Goal: Transaction & Acquisition: Purchase product/service

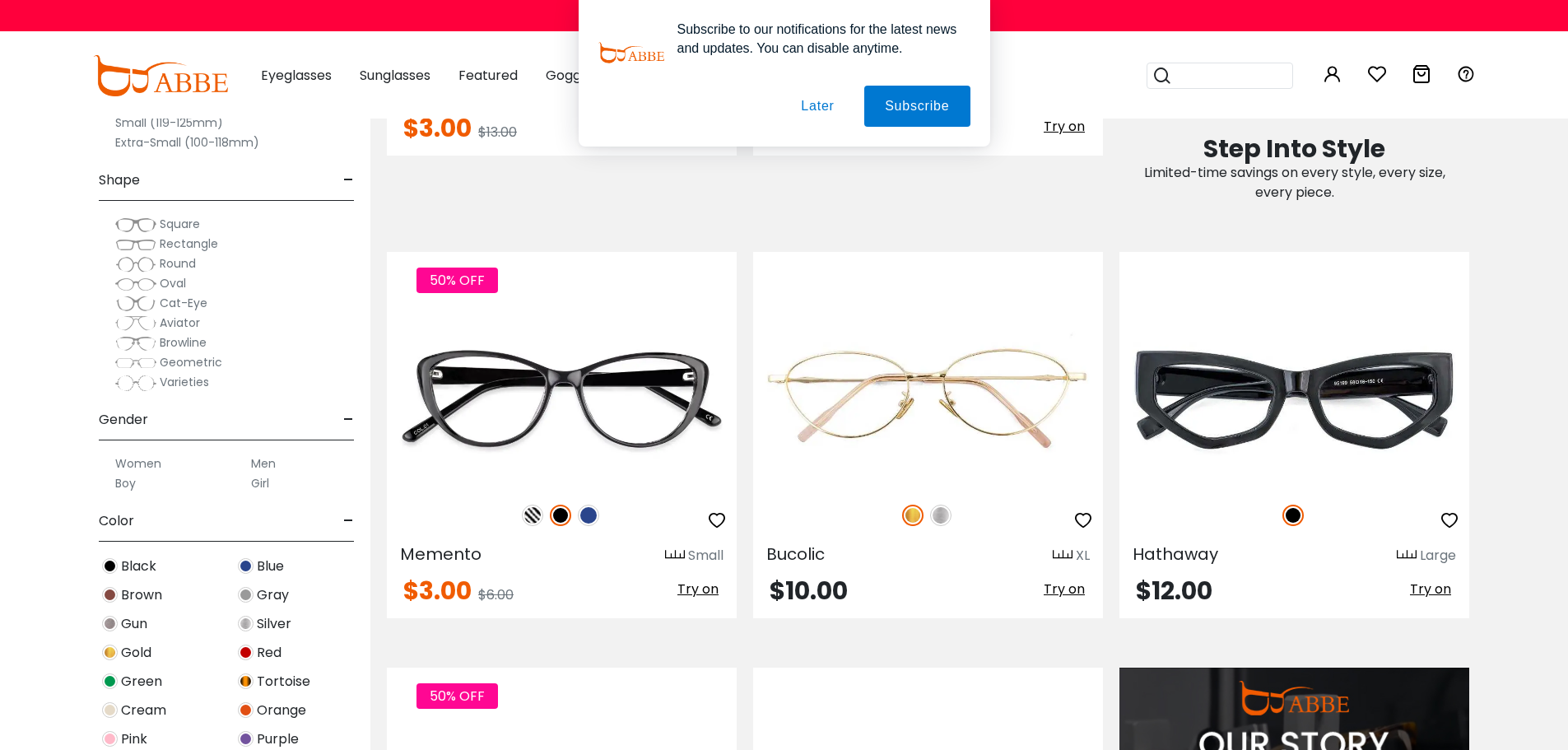
scroll to position [987, 0]
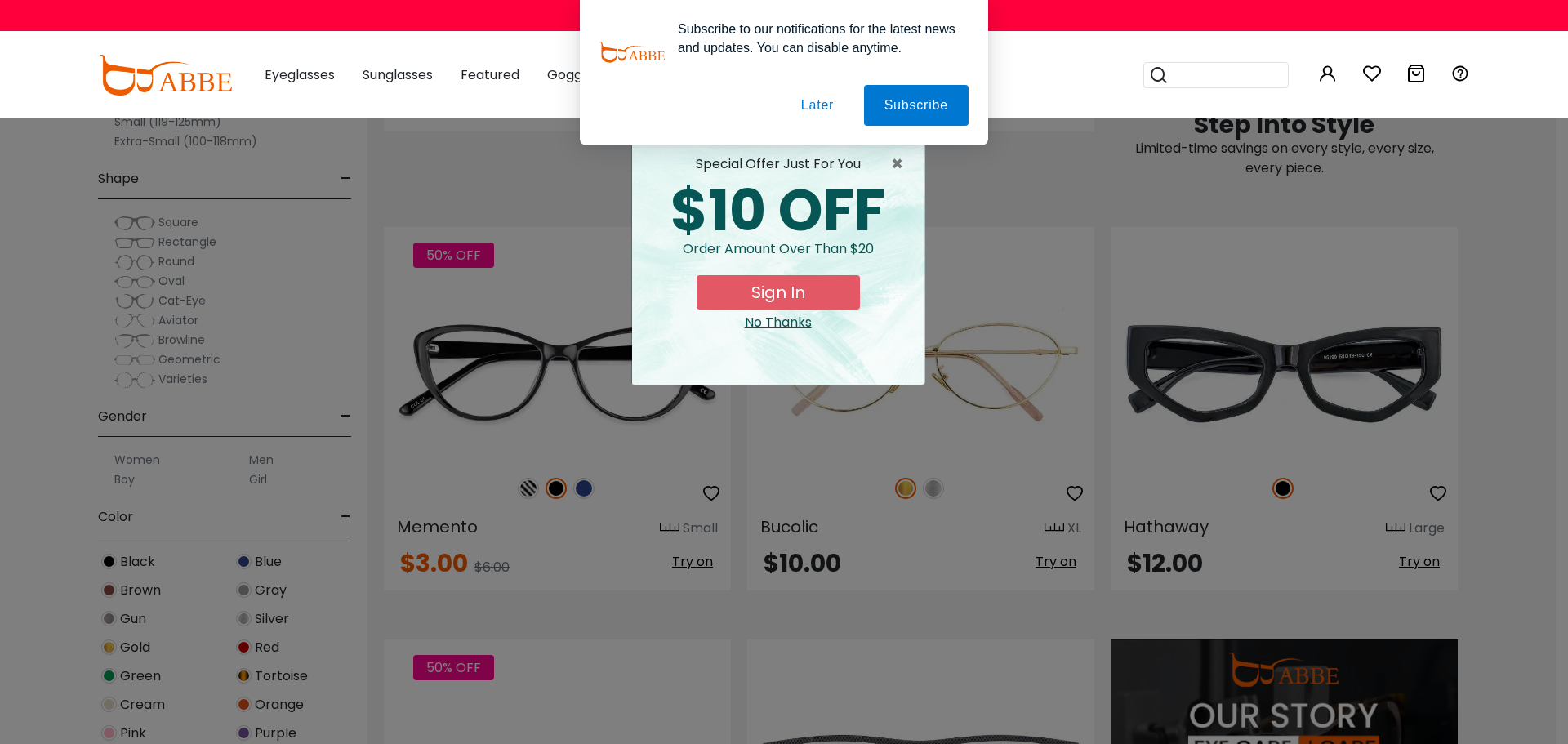
drag, startPoint x: 1562, startPoint y: 44, endPoint x: 1610, endPoint y: 177, distance: 141.4
click at [813, 96] on button "Later" at bounding box center [817, 105] width 73 height 41
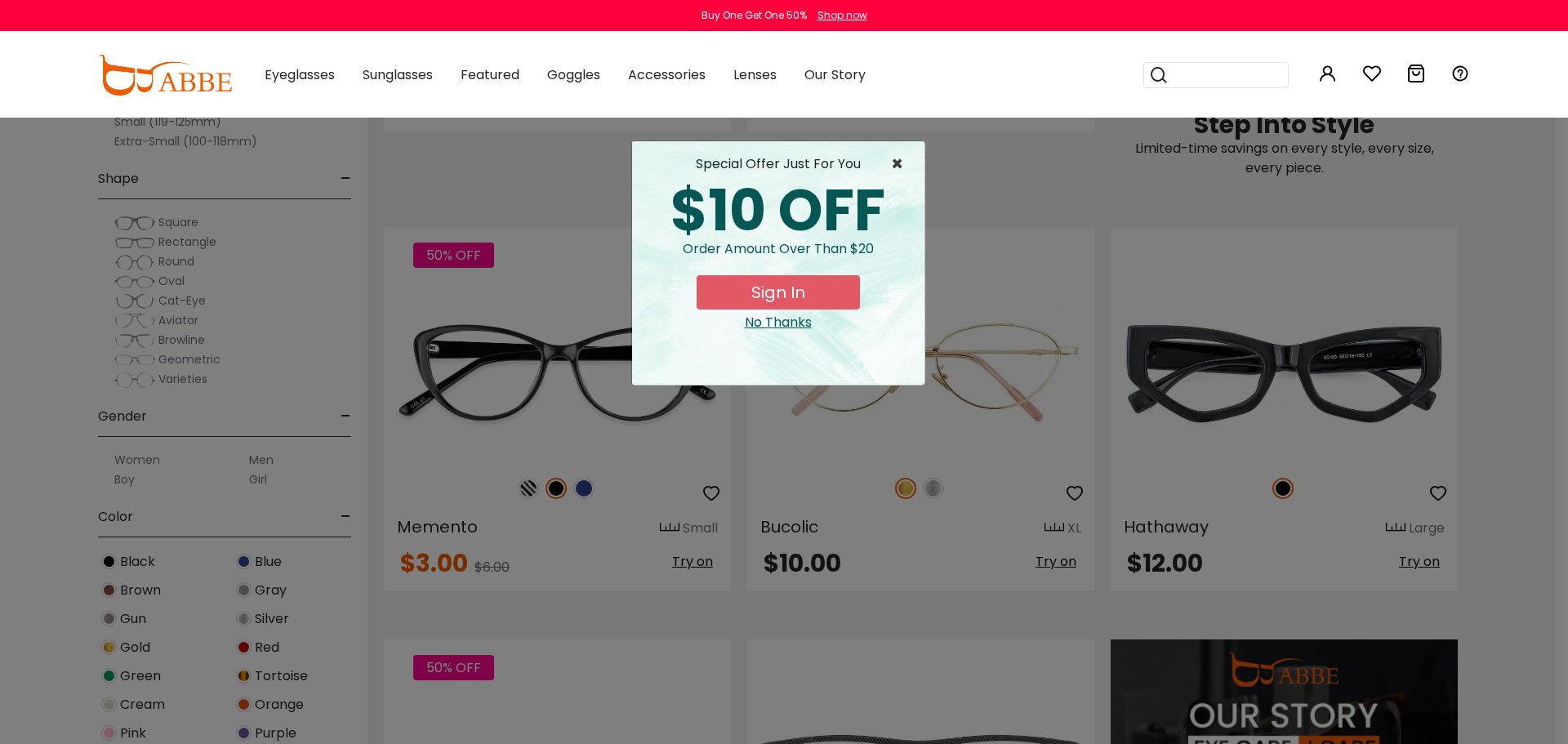
click at [896, 164] on span "×" at bounding box center [901, 164] width 21 height 20
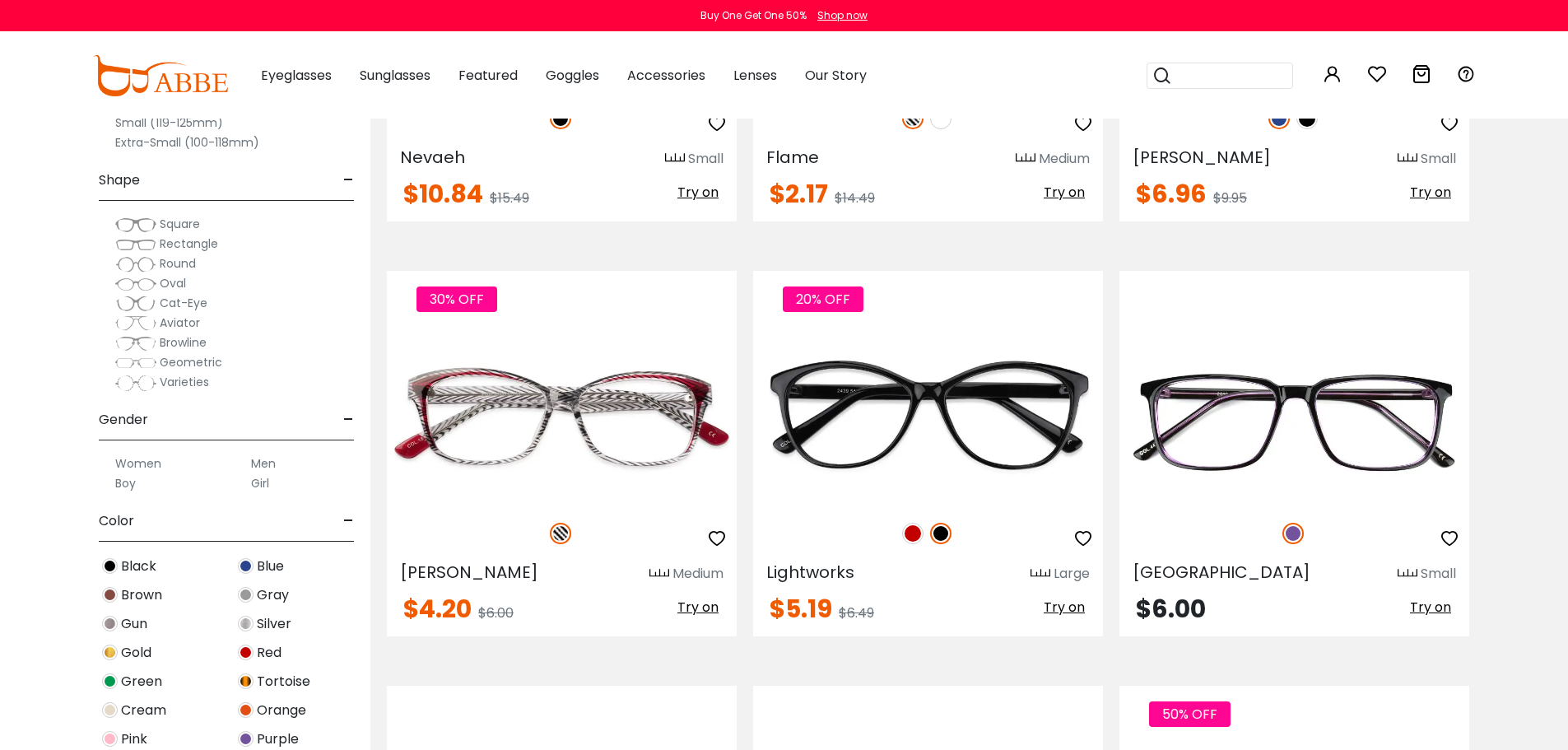
scroll to position [4749, 0]
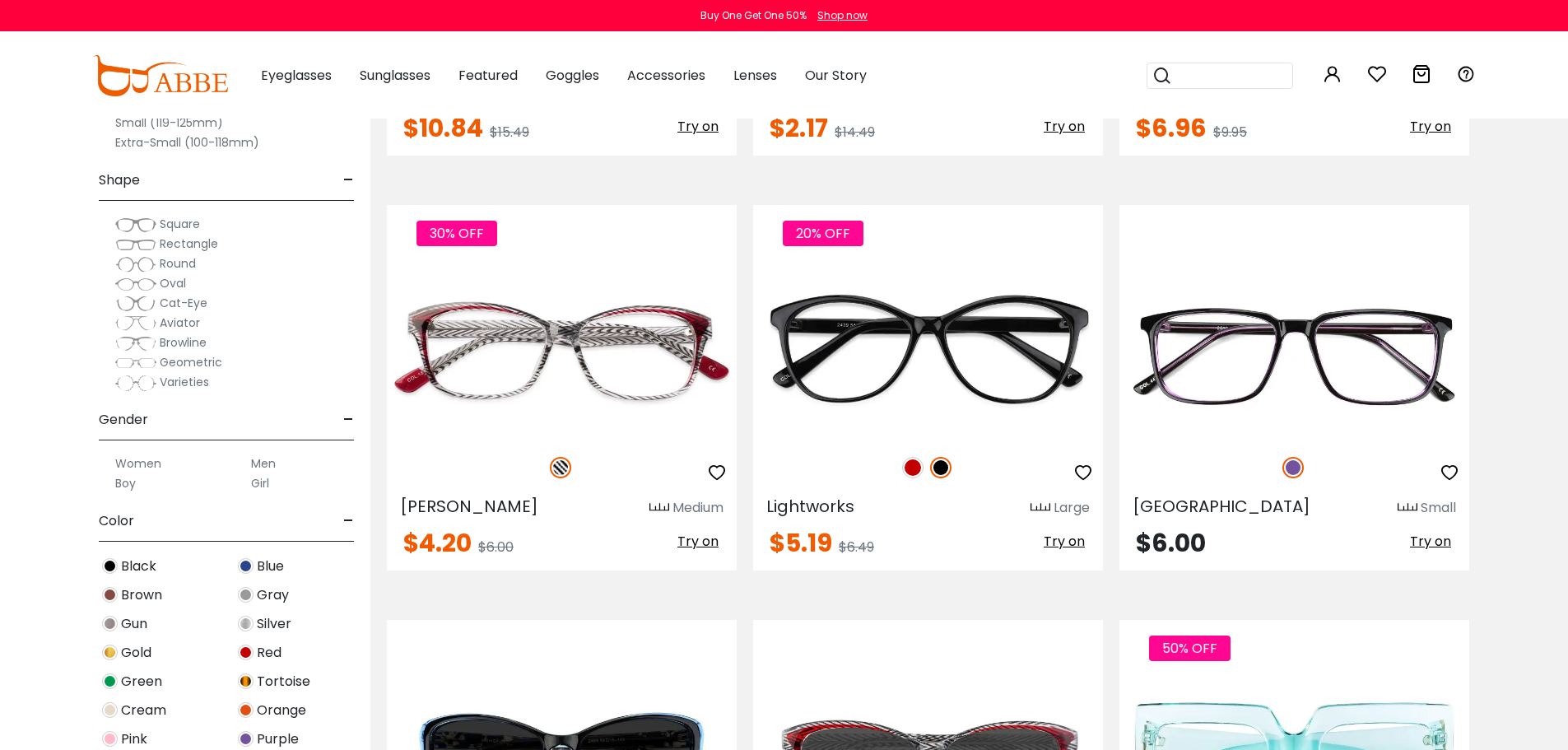
click at [146, 456] on label "Women" at bounding box center [138, 464] width 46 height 20
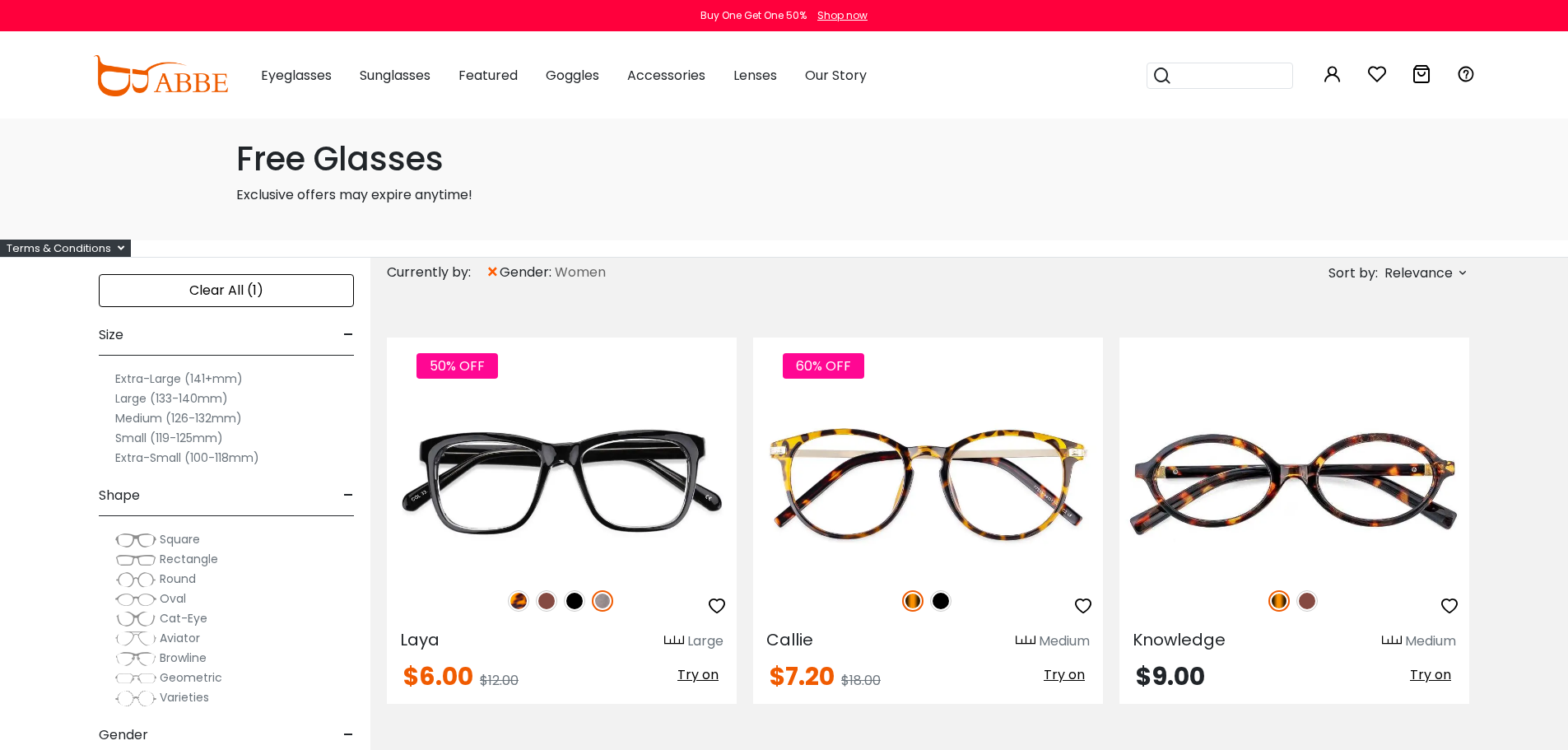
click at [172, 398] on label "Large (133-140mm)" at bounding box center [171, 399] width 113 height 20
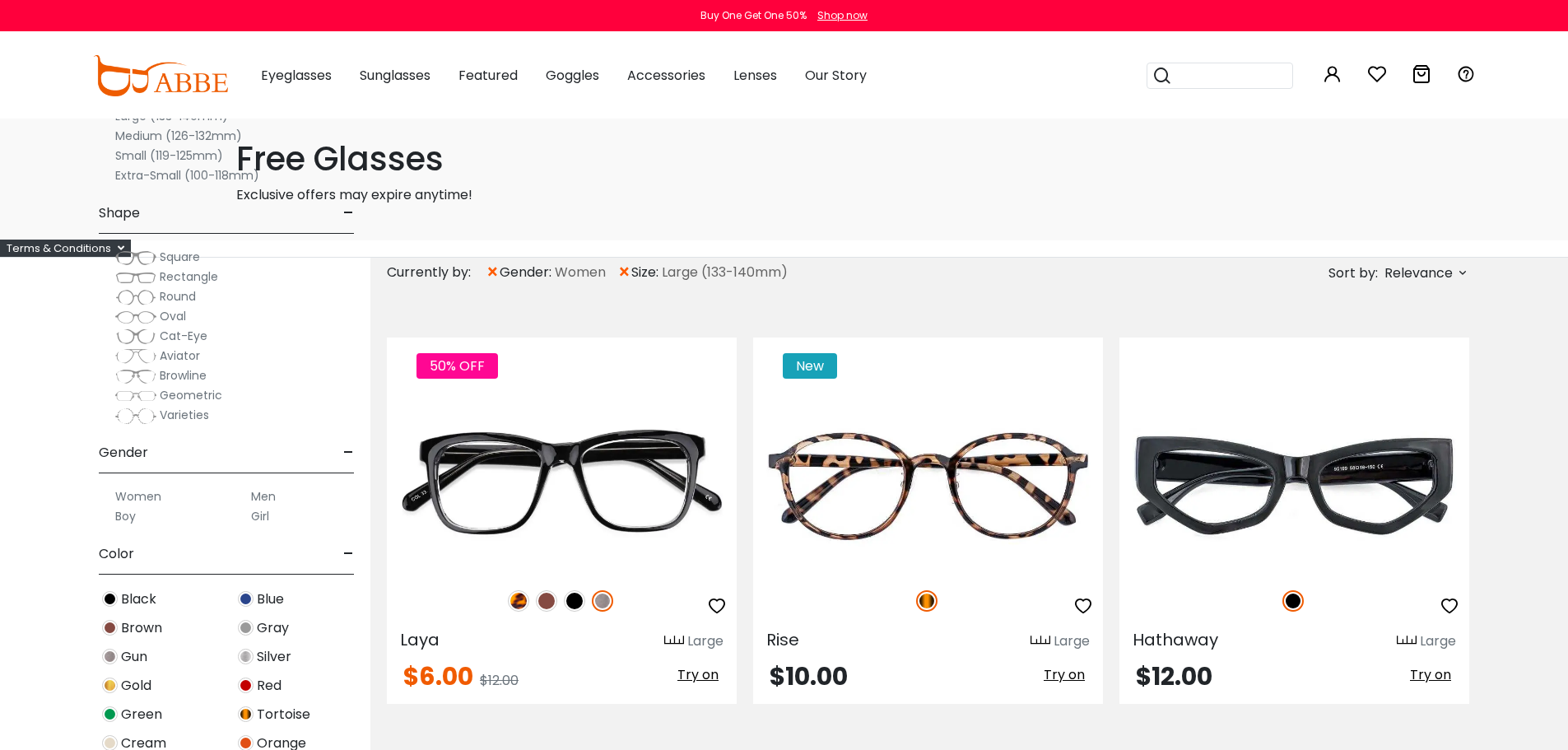
scroll to position [4019, 0]
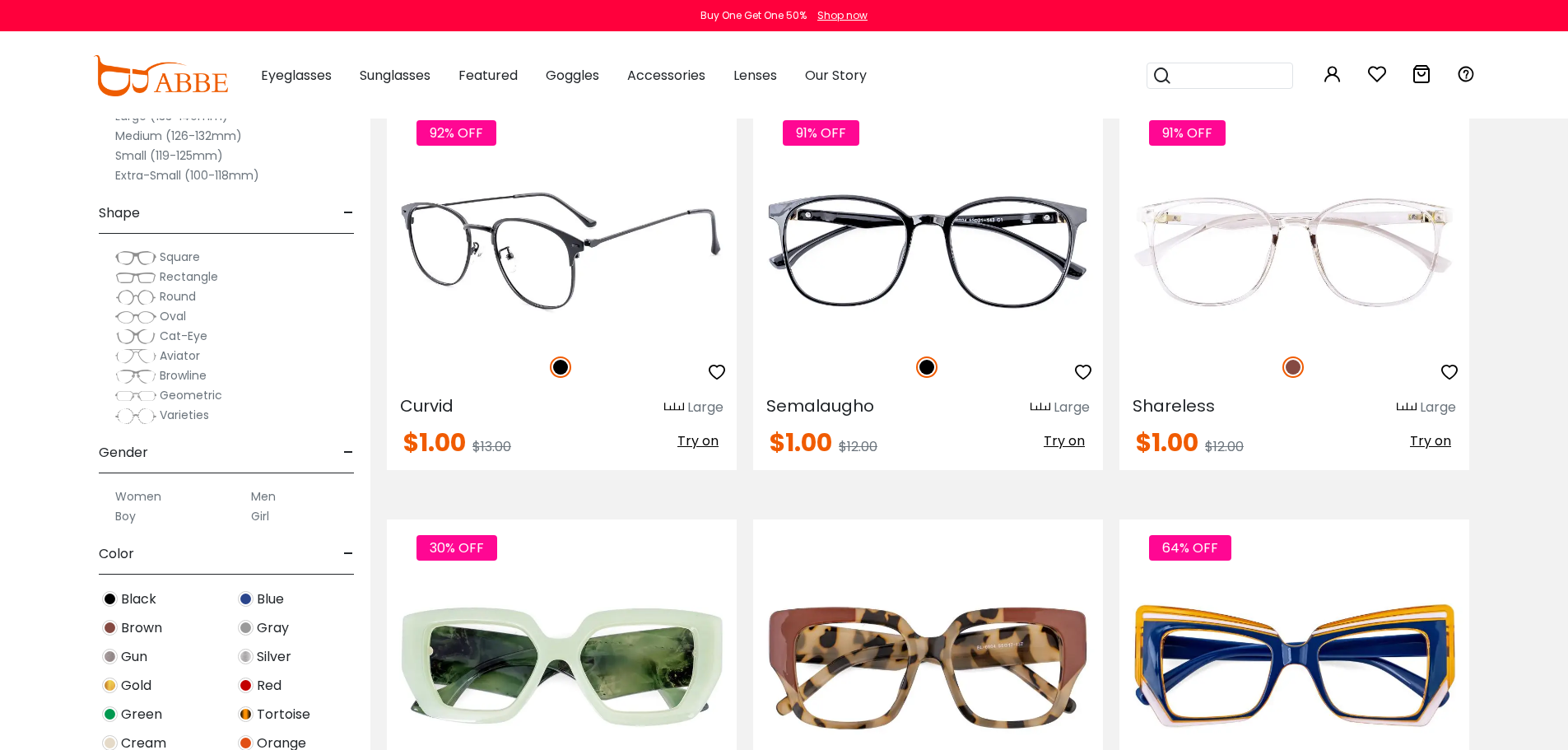
click at [602, 278] on img at bounding box center [562, 251] width 350 height 176
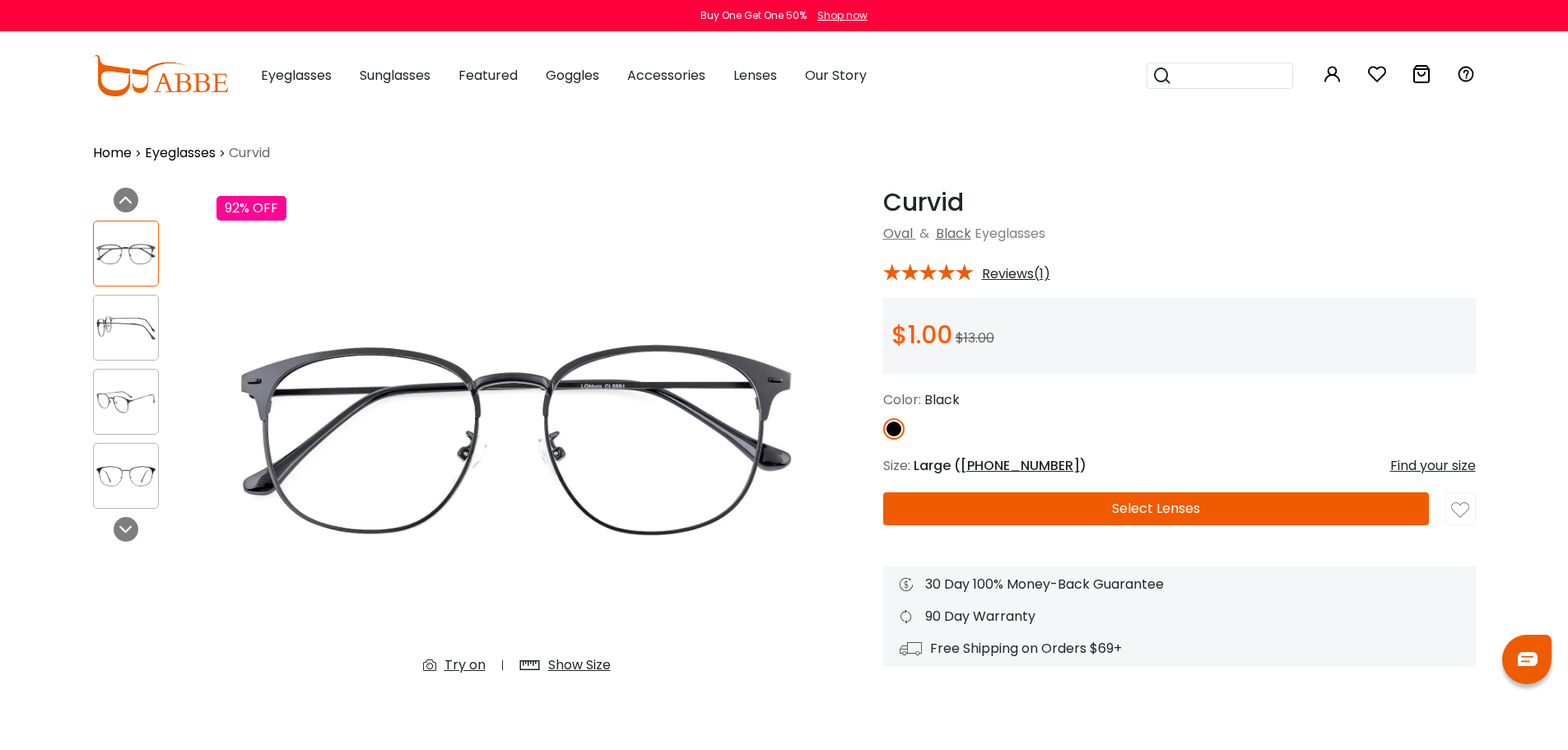
click at [1008, 501] on button "Select Lenses" at bounding box center [1156, 509] width 545 height 33
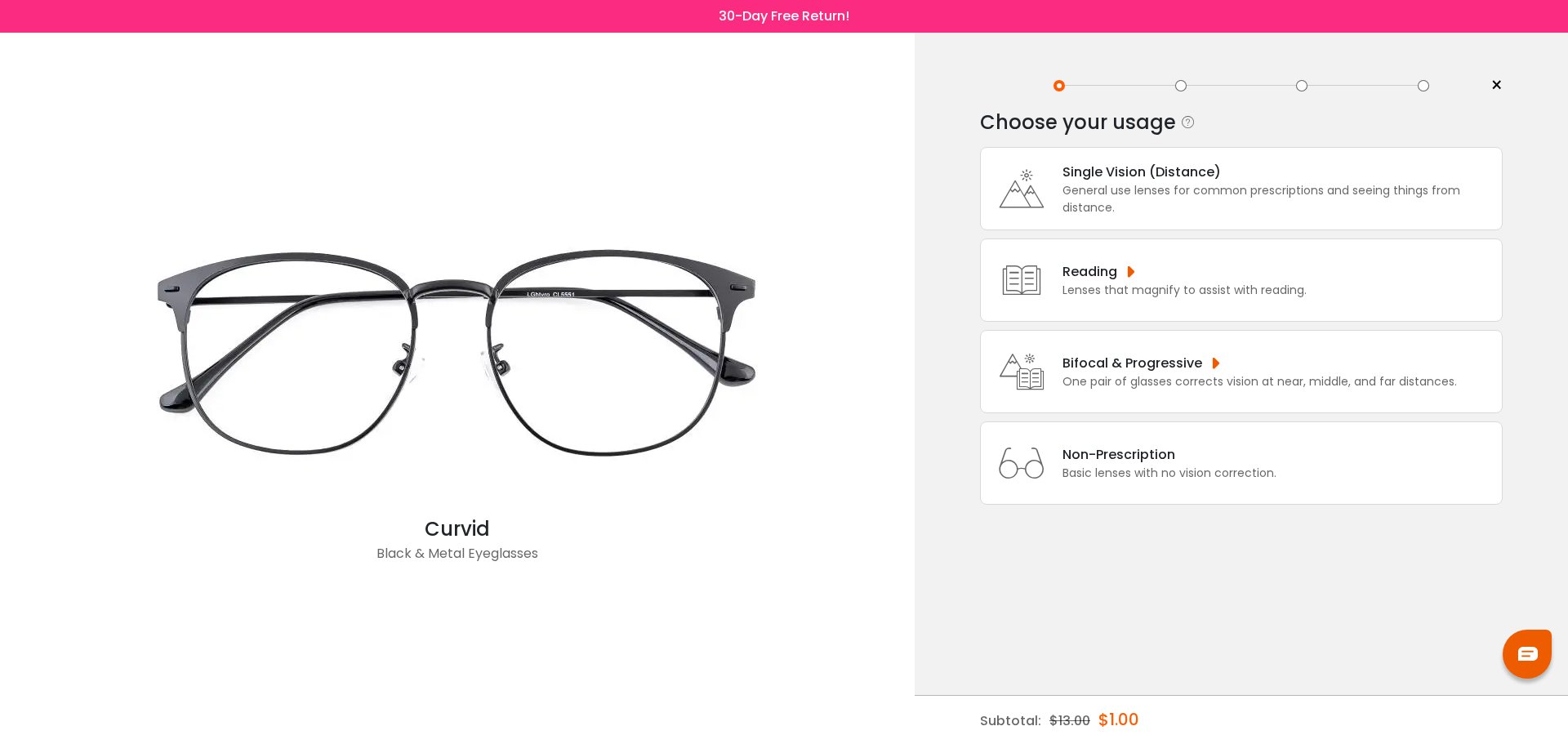
click at [1237, 207] on div "General use lenses for common prescriptions and seeing things from distance." at bounding box center [1278, 199] width 431 height 34
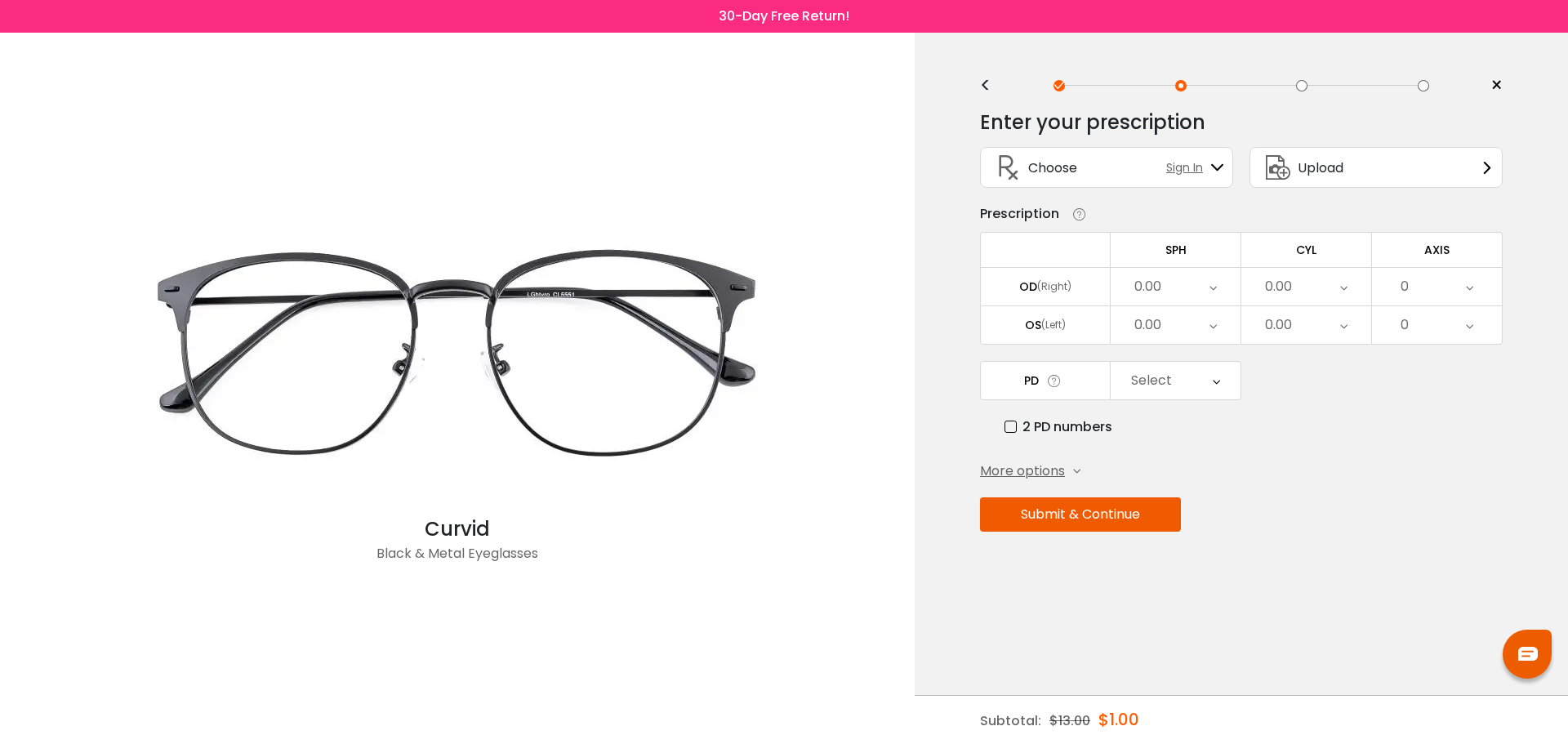
click at [1206, 163] on span "Sign In" at bounding box center [1189, 167] width 45 height 17
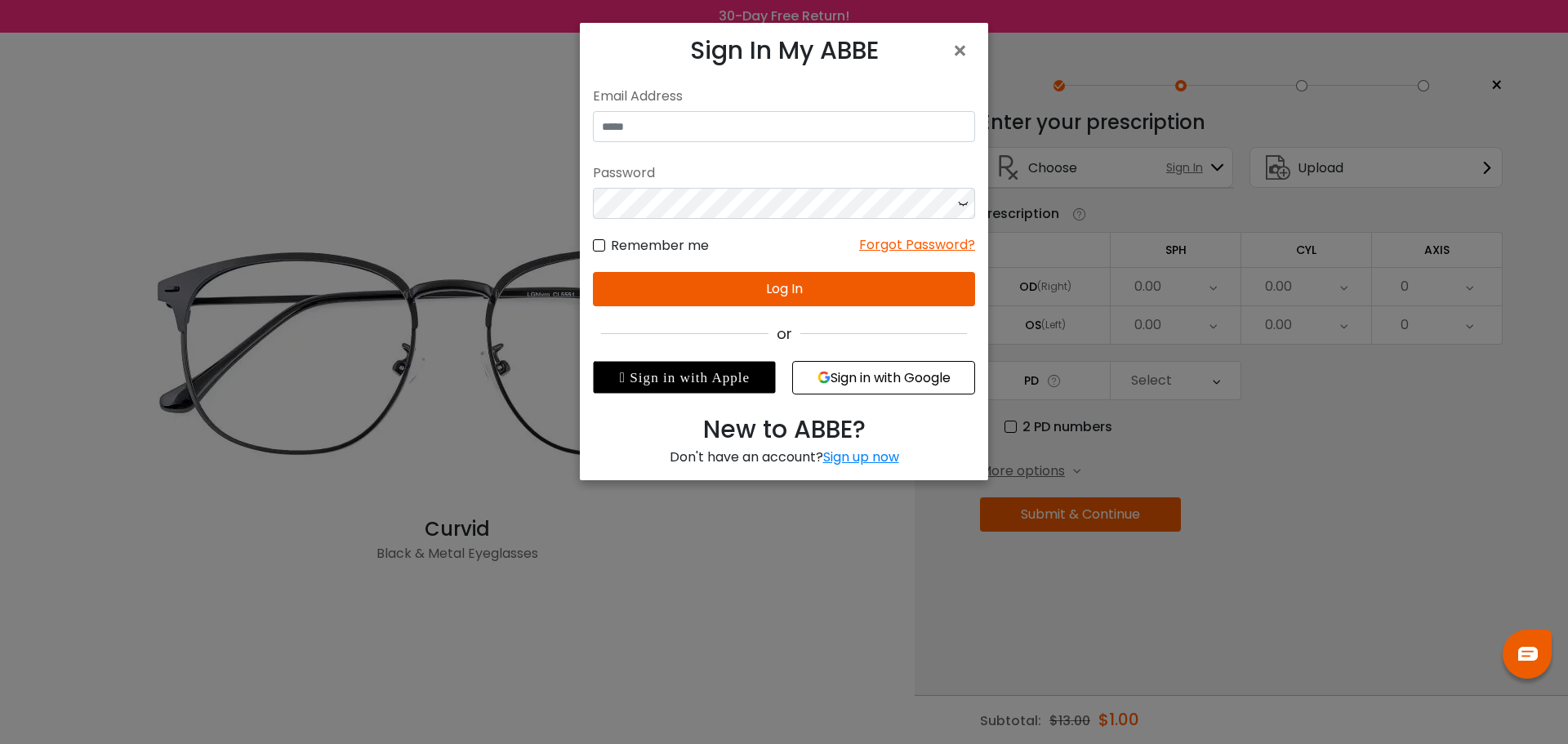
click at [839, 375] on button "Sign in with Google" at bounding box center [883, 377] width 183 height 33
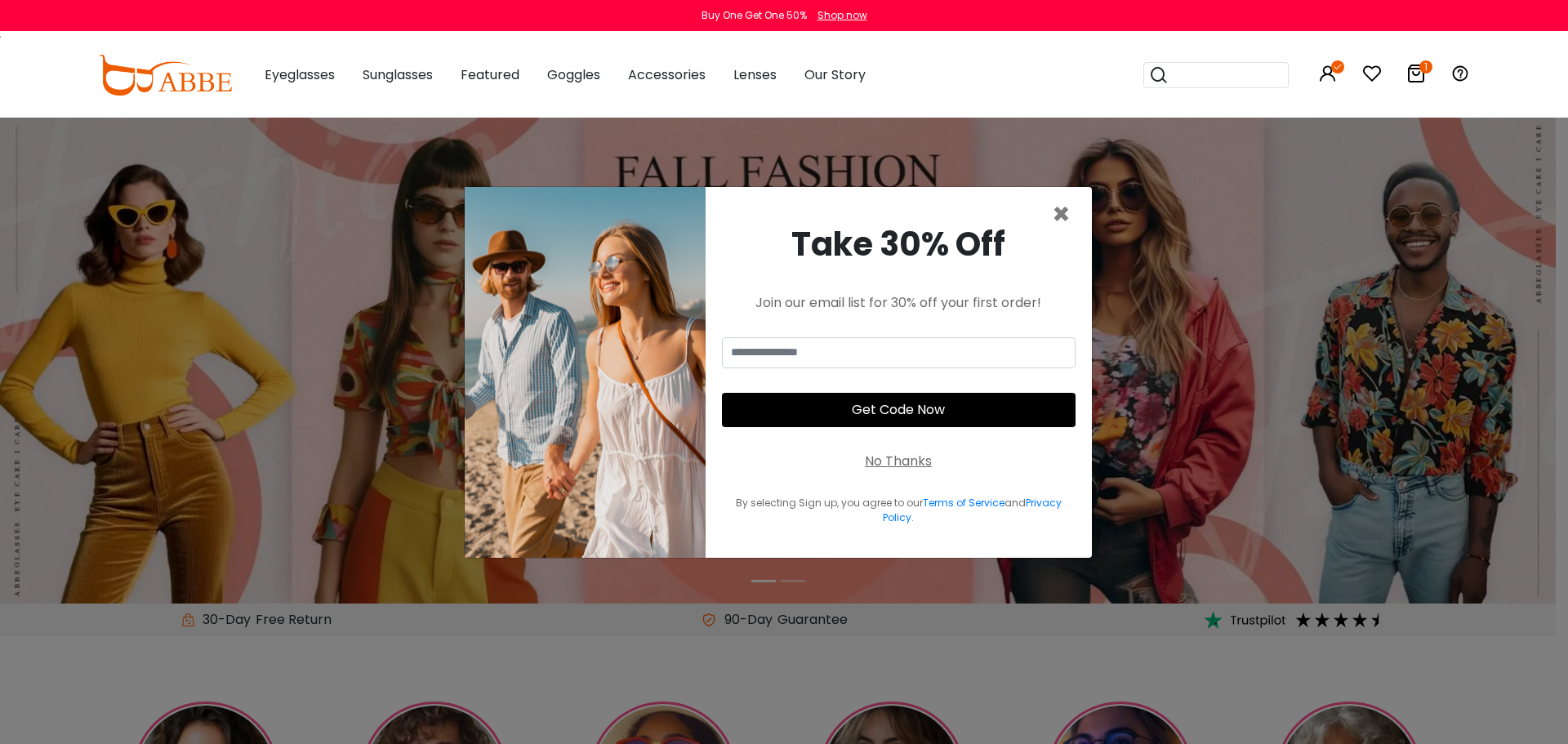
click at [1416, 70] on icon at bounding box center [1416, 73] width 20 height 20
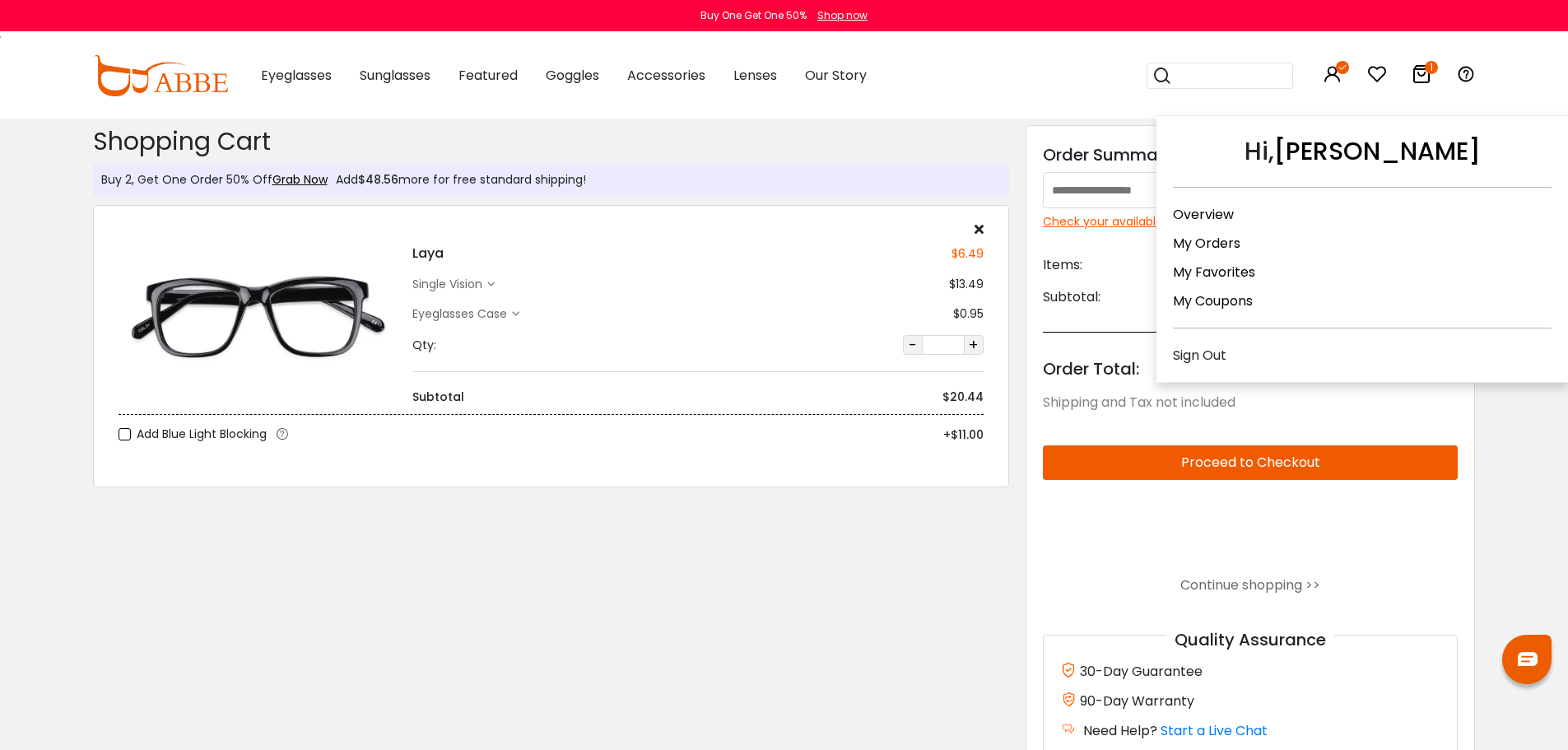
click at [1337, 72] on icon at bounding box center [1342, 68] width 14 height 14
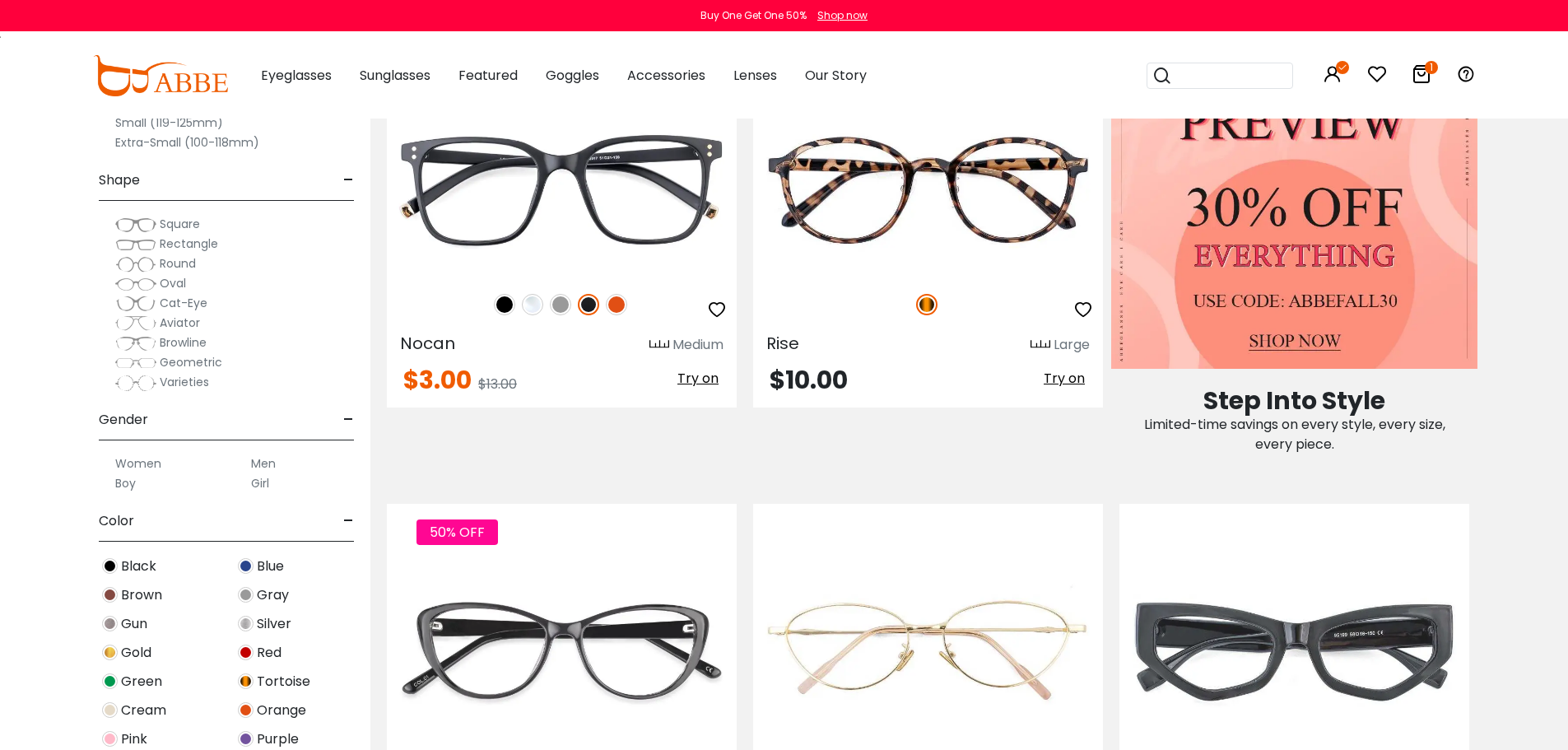
scroll to position [872, 0]
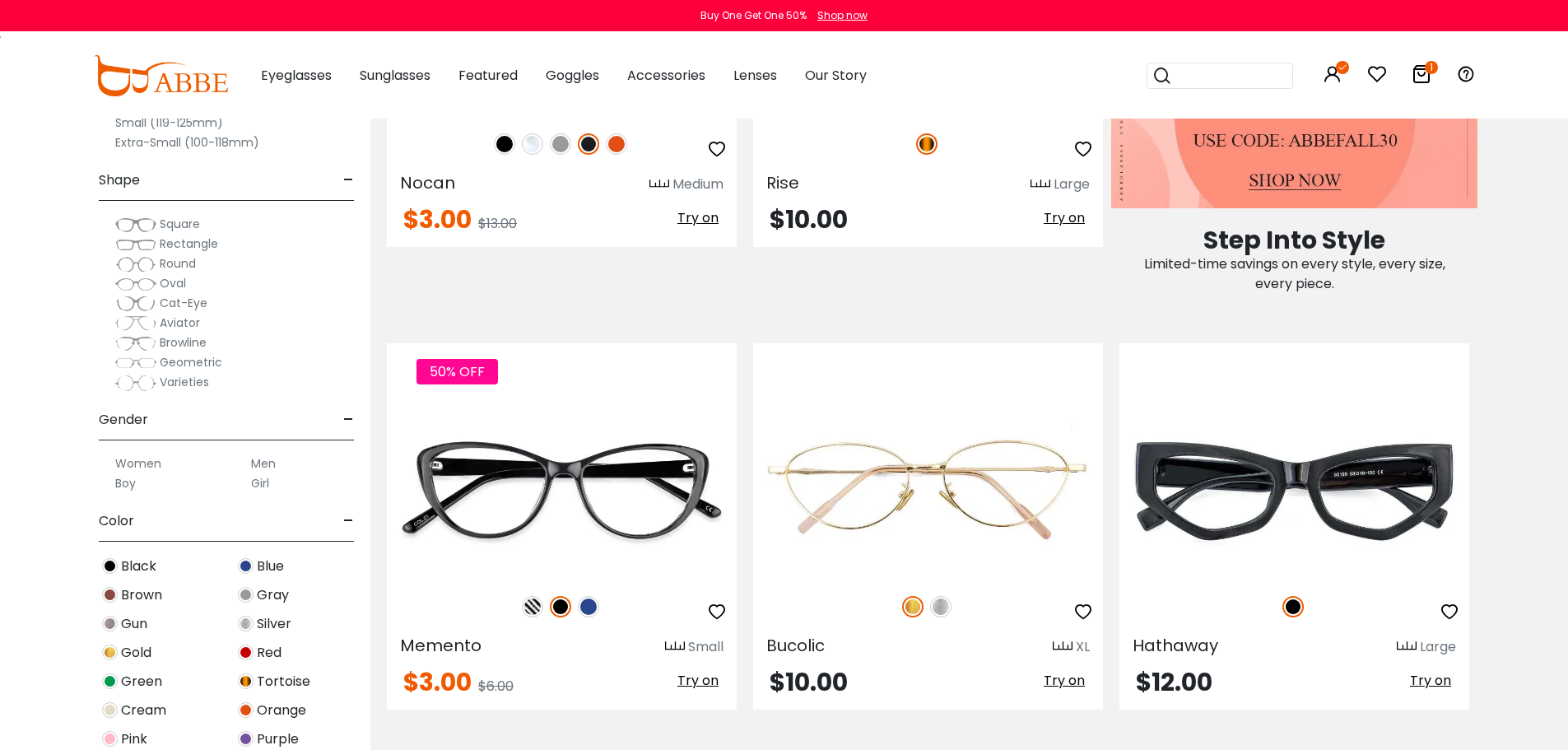
click at [149, 460] on label "Women" at bounding box center [138, 464] width 46 height 20
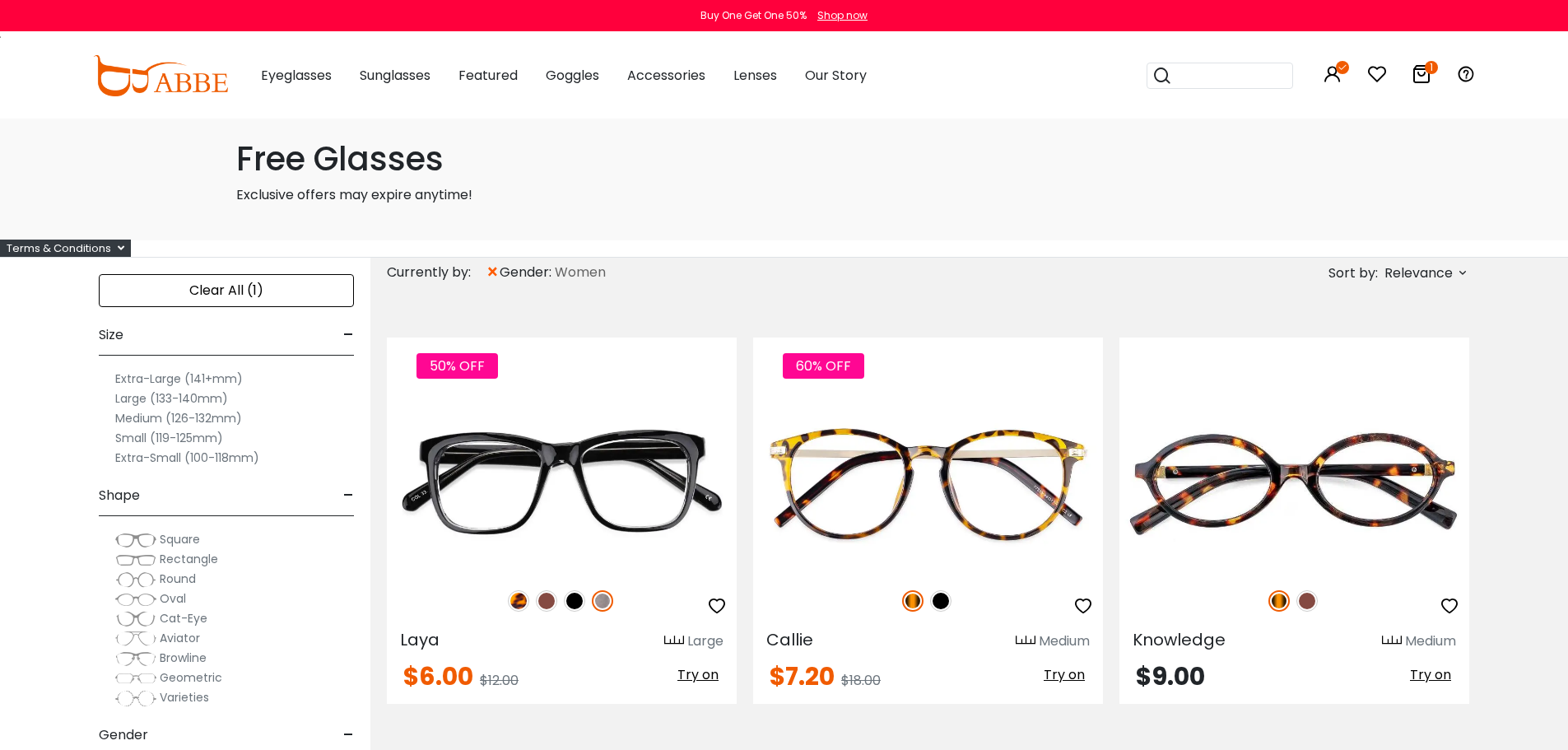
click at [159, 396] on label "Large (133-140mm)" at bounding box center [171, 399] width 113 height 20
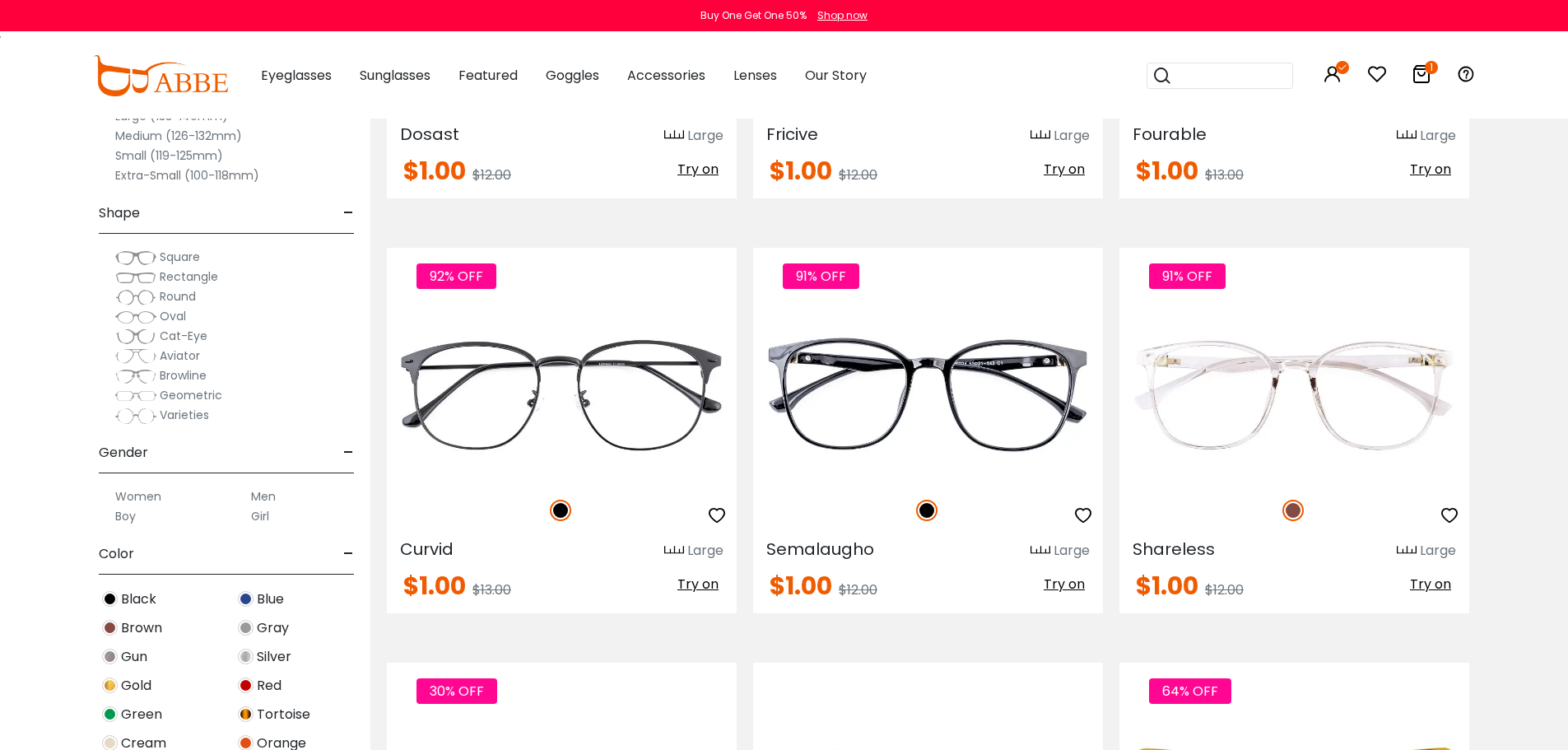
scroll to position [3919, 0]
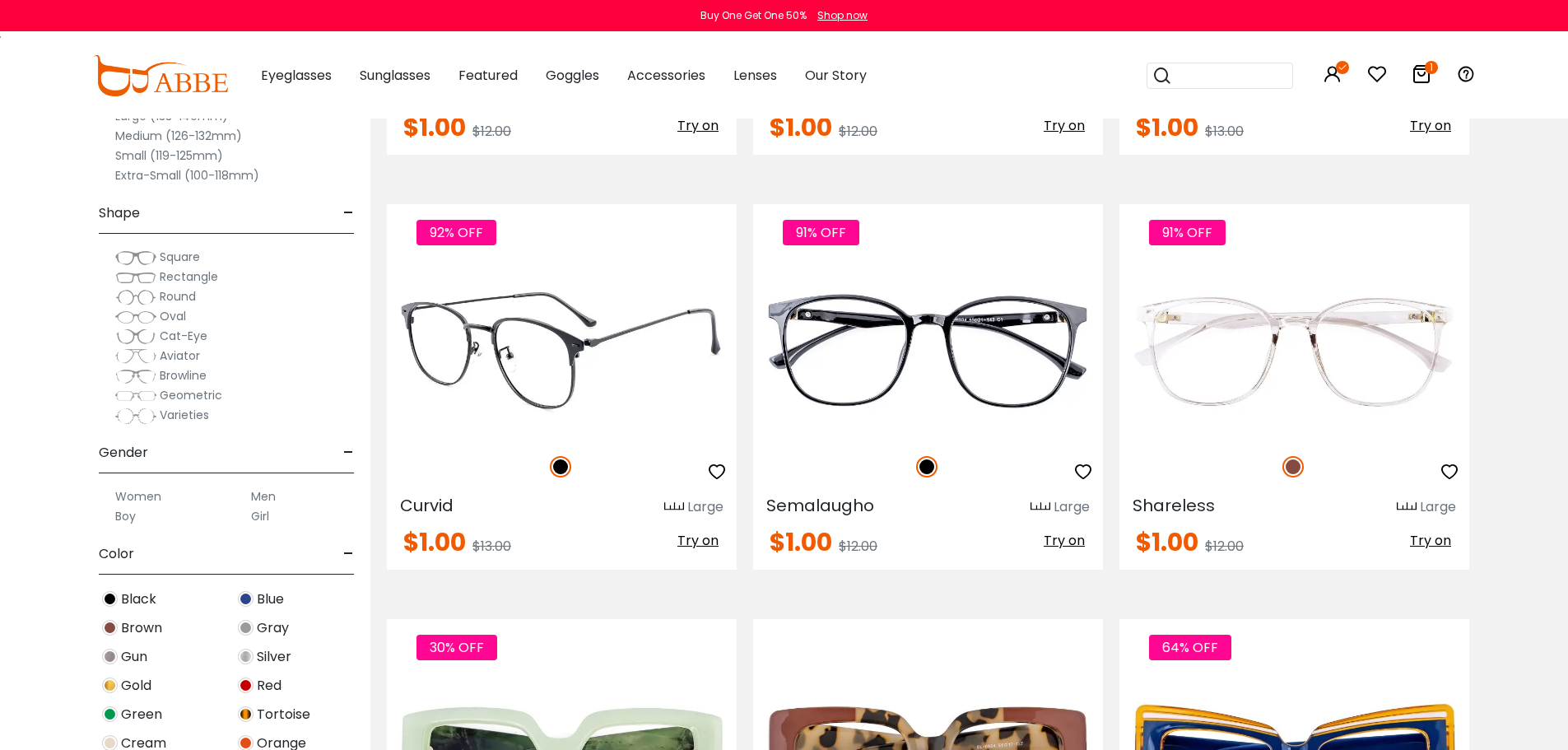
click at [634, 352] on img at bounding box center [562, 351] width 350 height 176
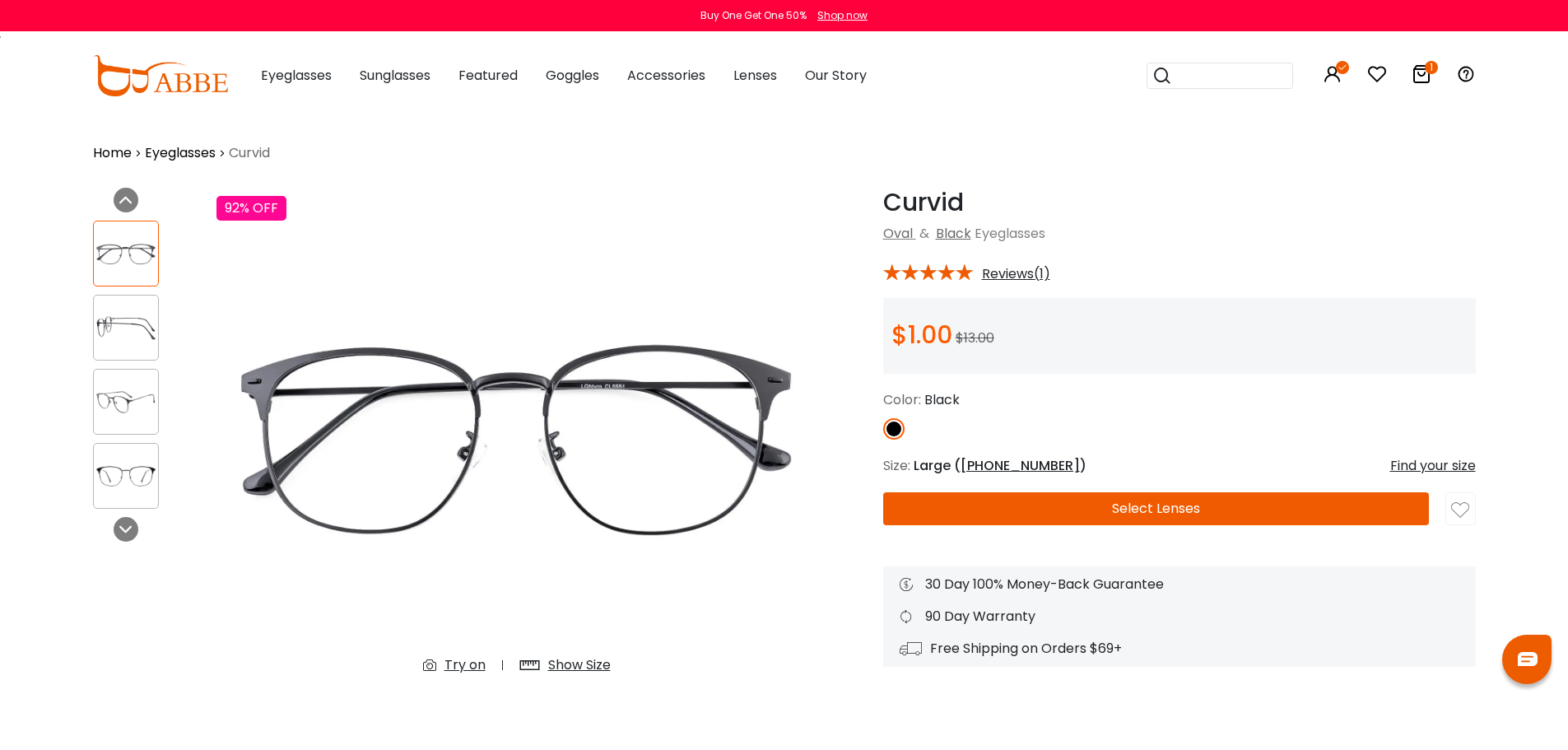
click at [1166, 497] on button "Select Lenses" at bounding box center [1156, 509] width 545 height 33
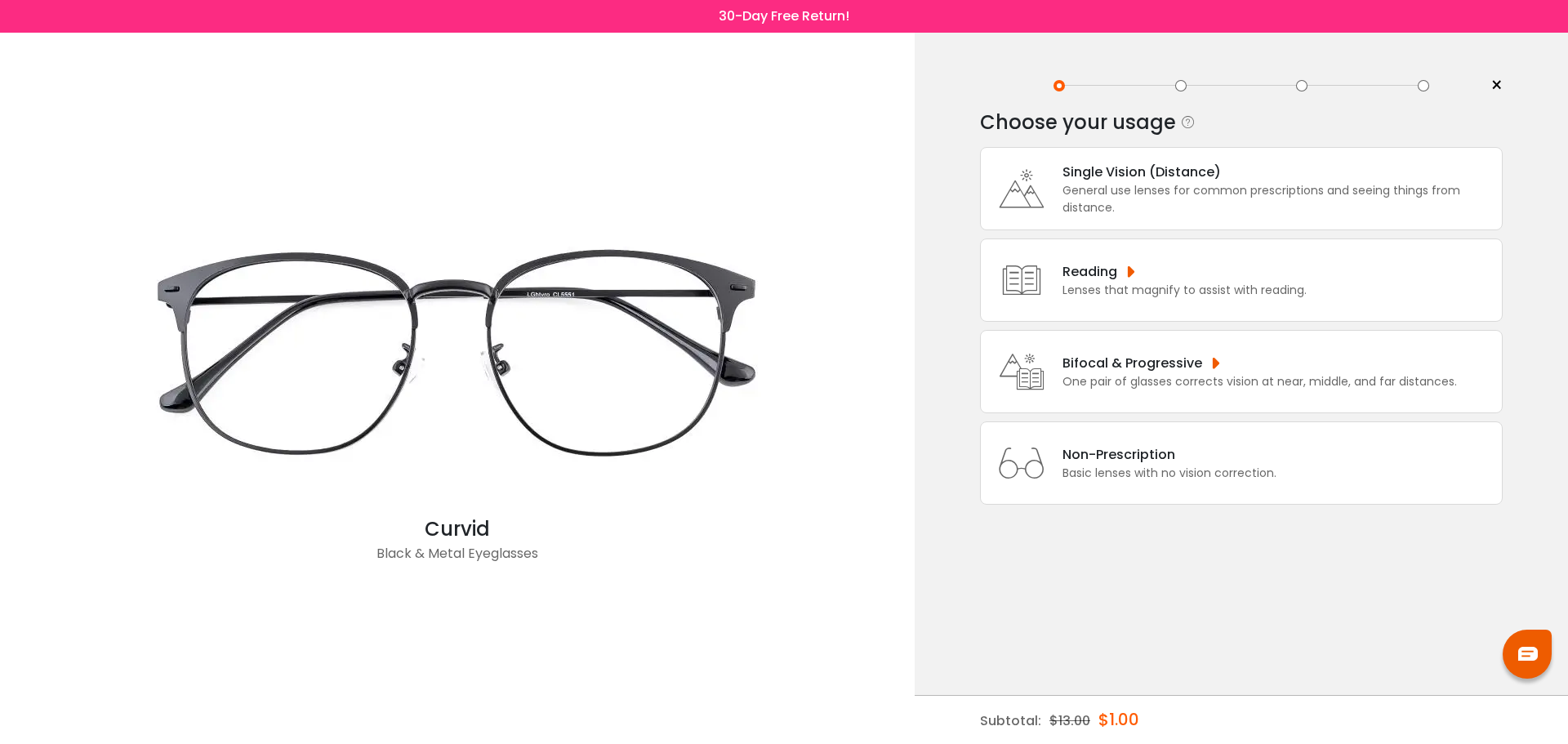
click at [1121, 180] on div "Single Vision (Distance)" at bounding box center [1278, 171] width 431 height 21
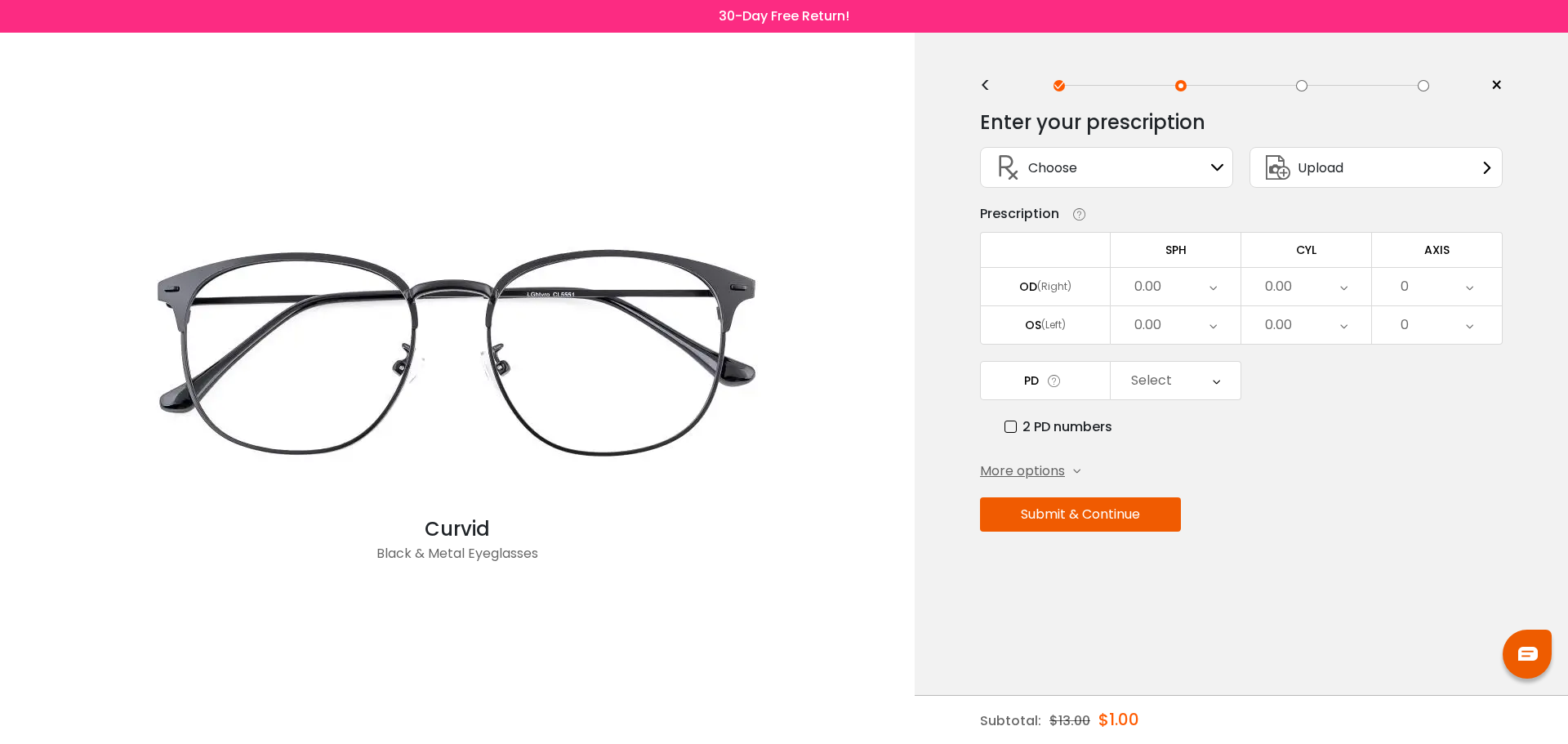
click at [1121, 180] on div "Choose Sign In" at bounding box center [1105, 168] width 235 height 39
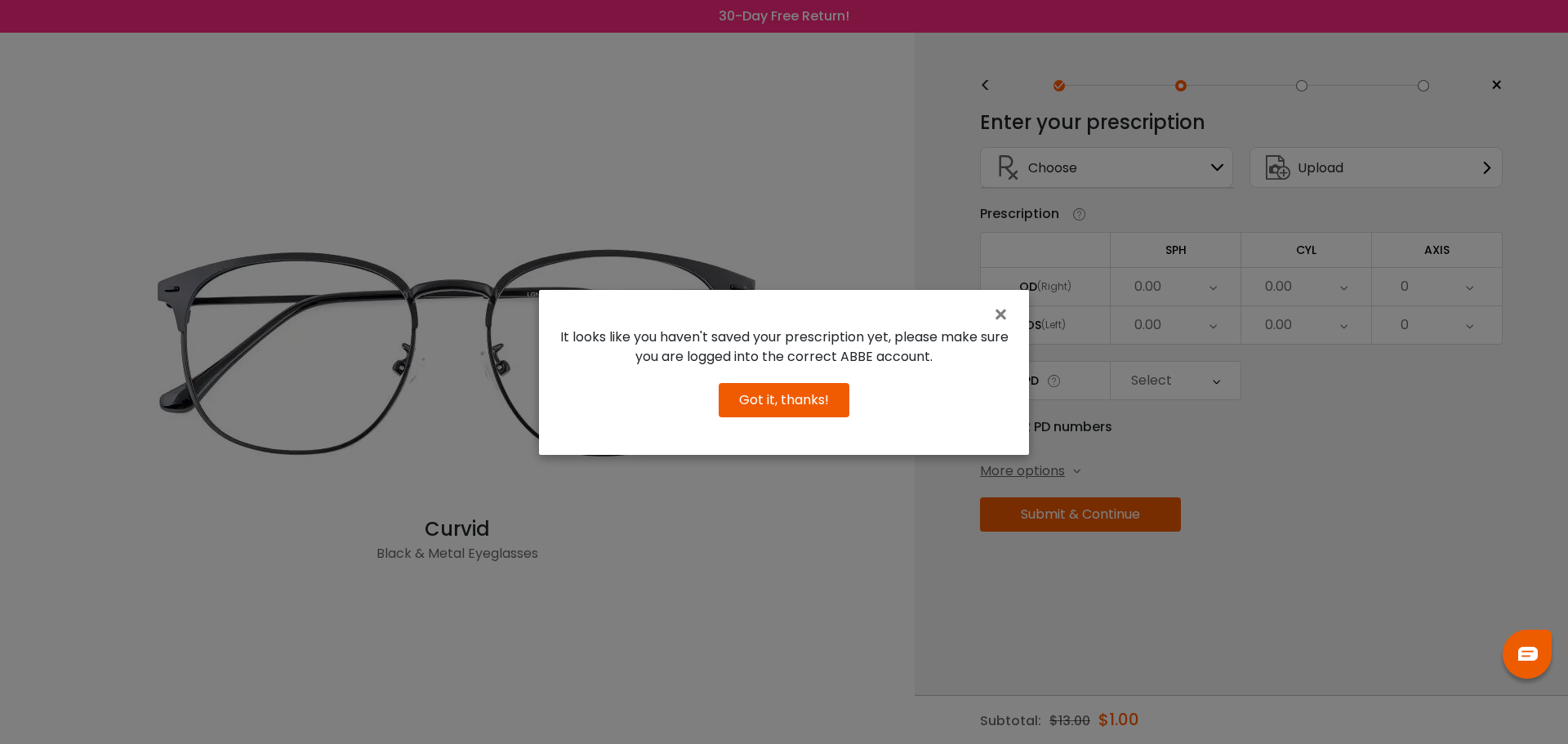
click at [830, 396] on button "Got it, thanks!" at bounding box center [784, 400] width 130 height 34
